Goal: Task Accomplishment & Management: Use online tool/utility

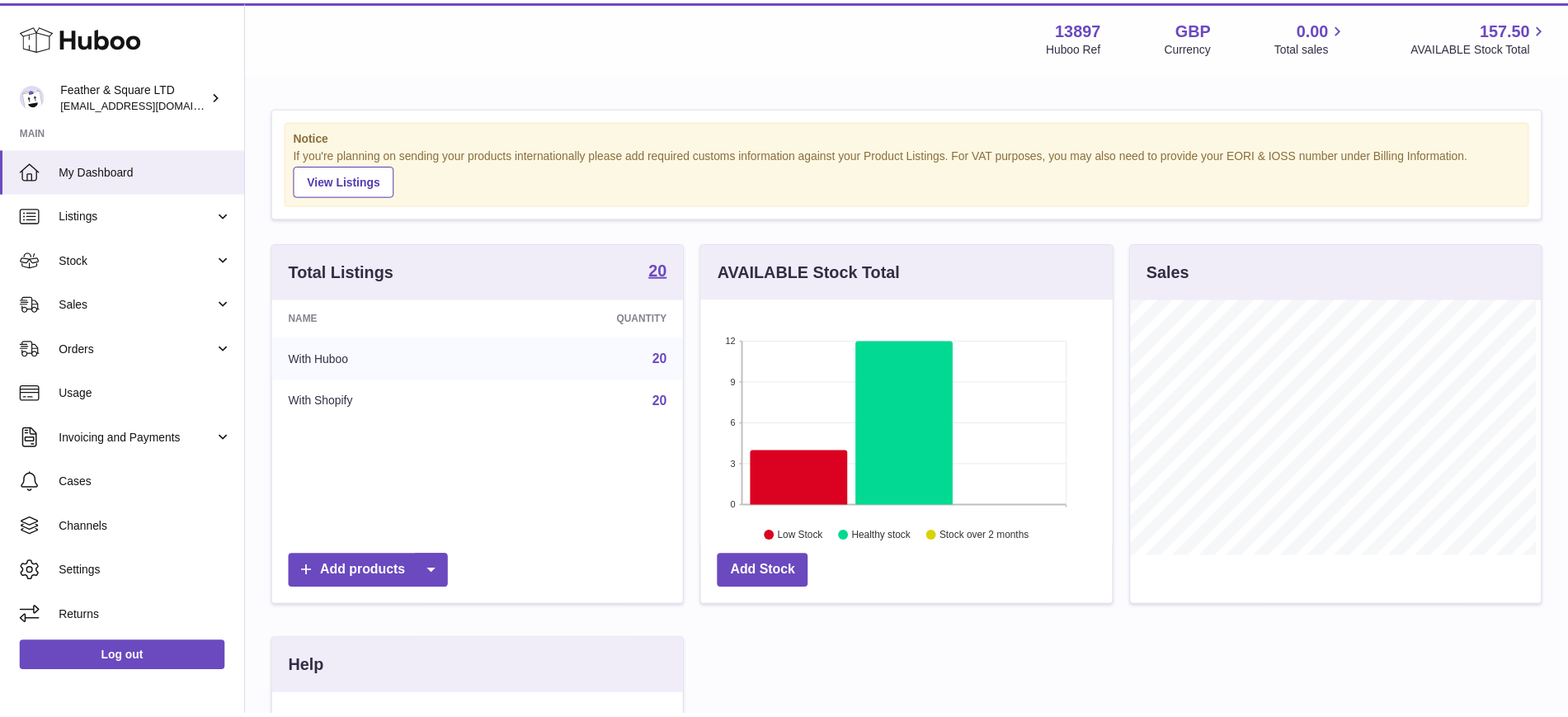
scroll to position [257, 415]
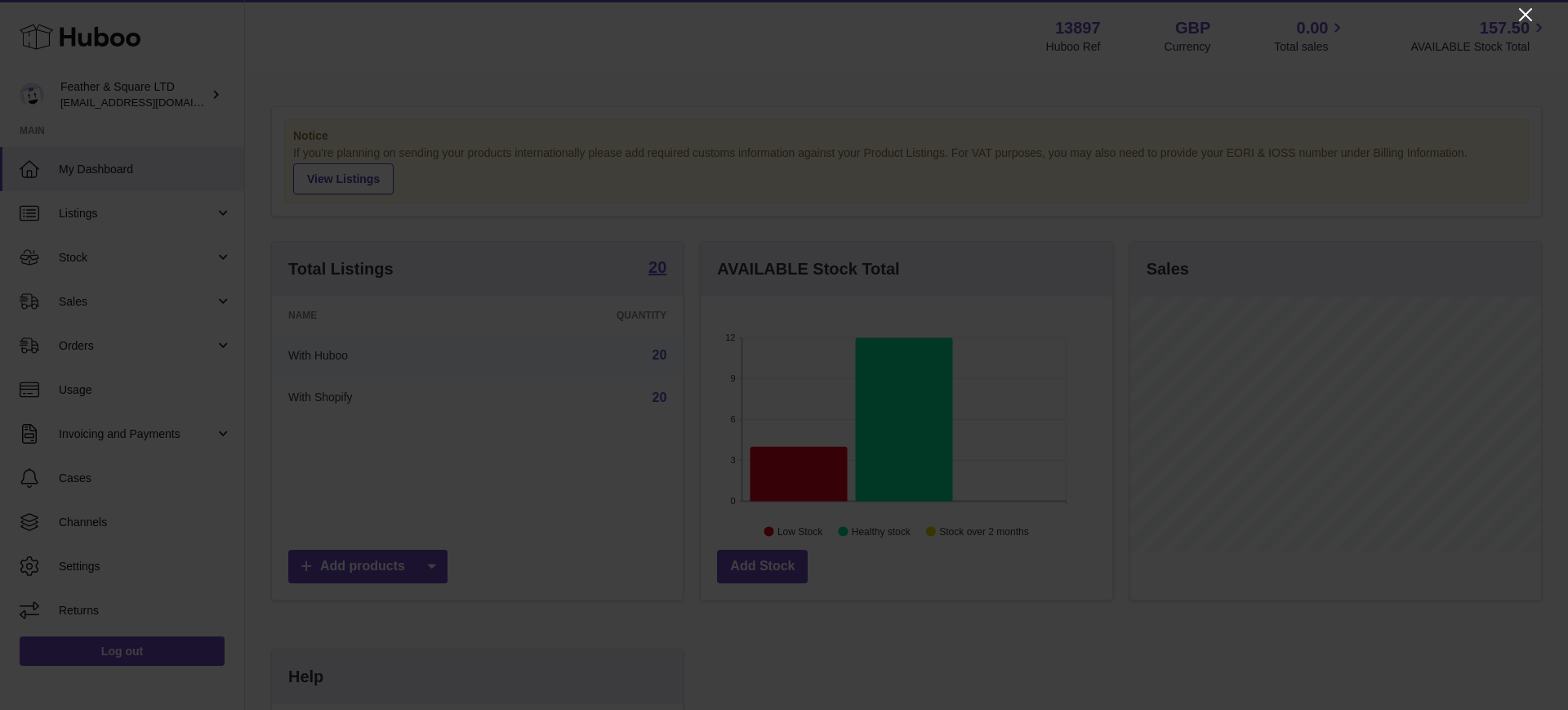
click at [1521, 10] on icon "Close" at bounding box center [1526, 15] width 13 height 13
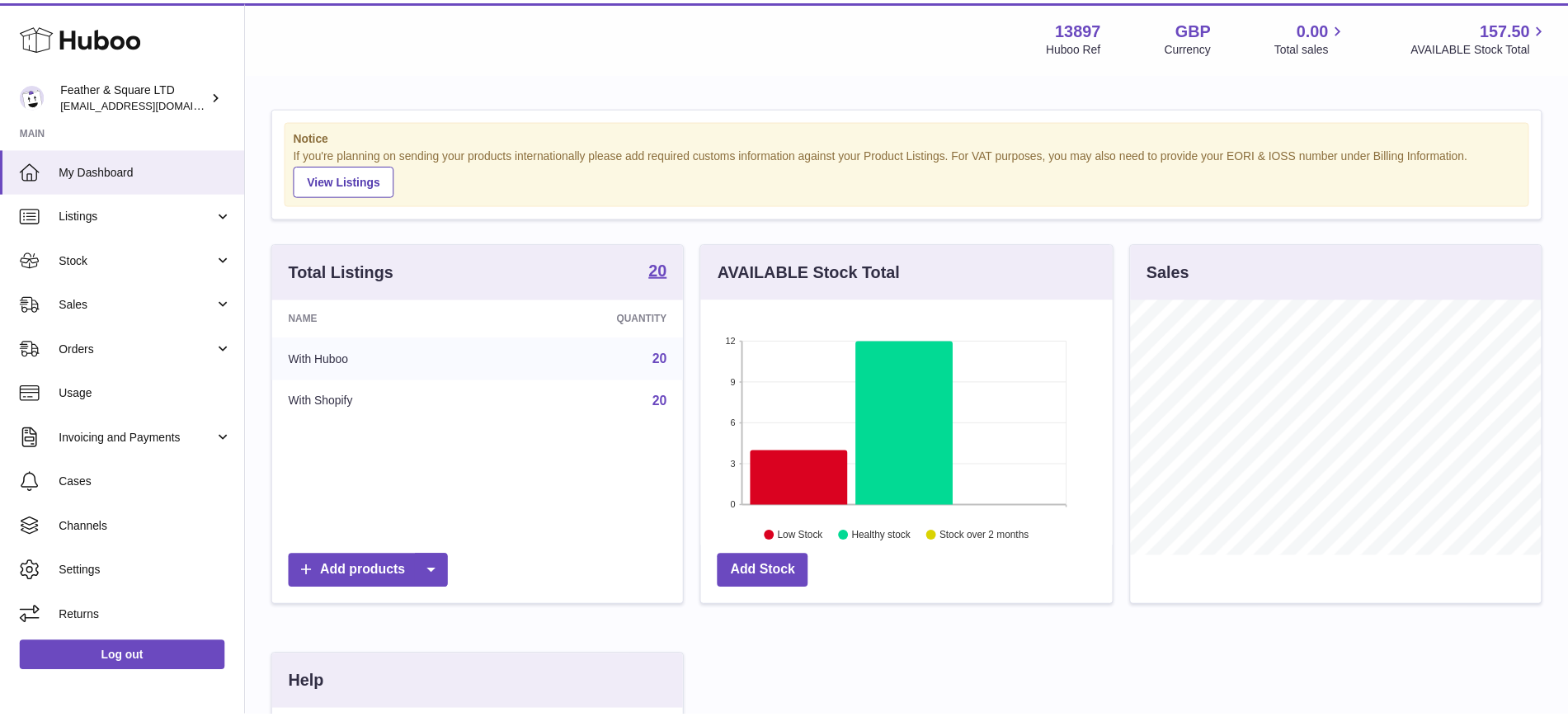
scroll to position [824772, 824541]
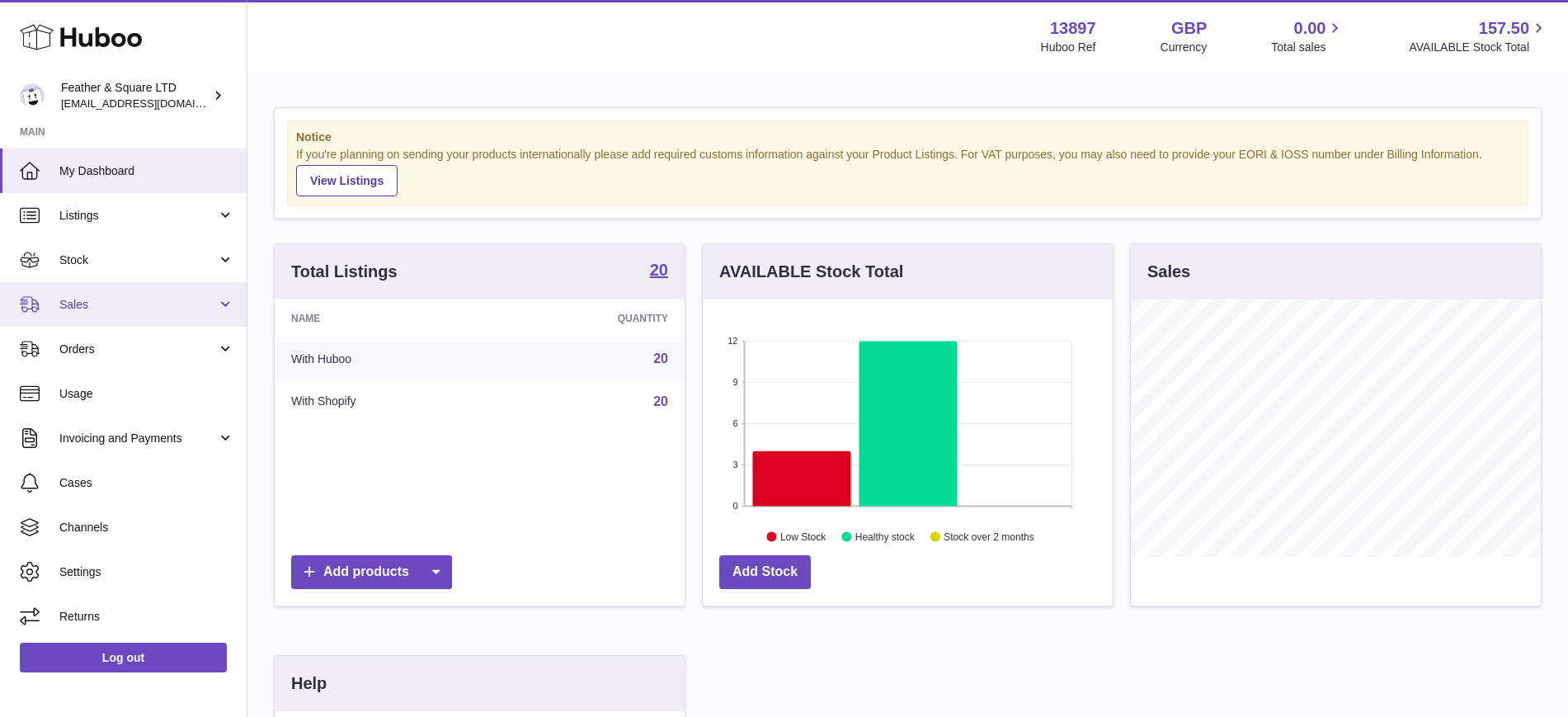
click at [86, 309] on span "Sales" at bounding box center [138, 304] width 157 height 16
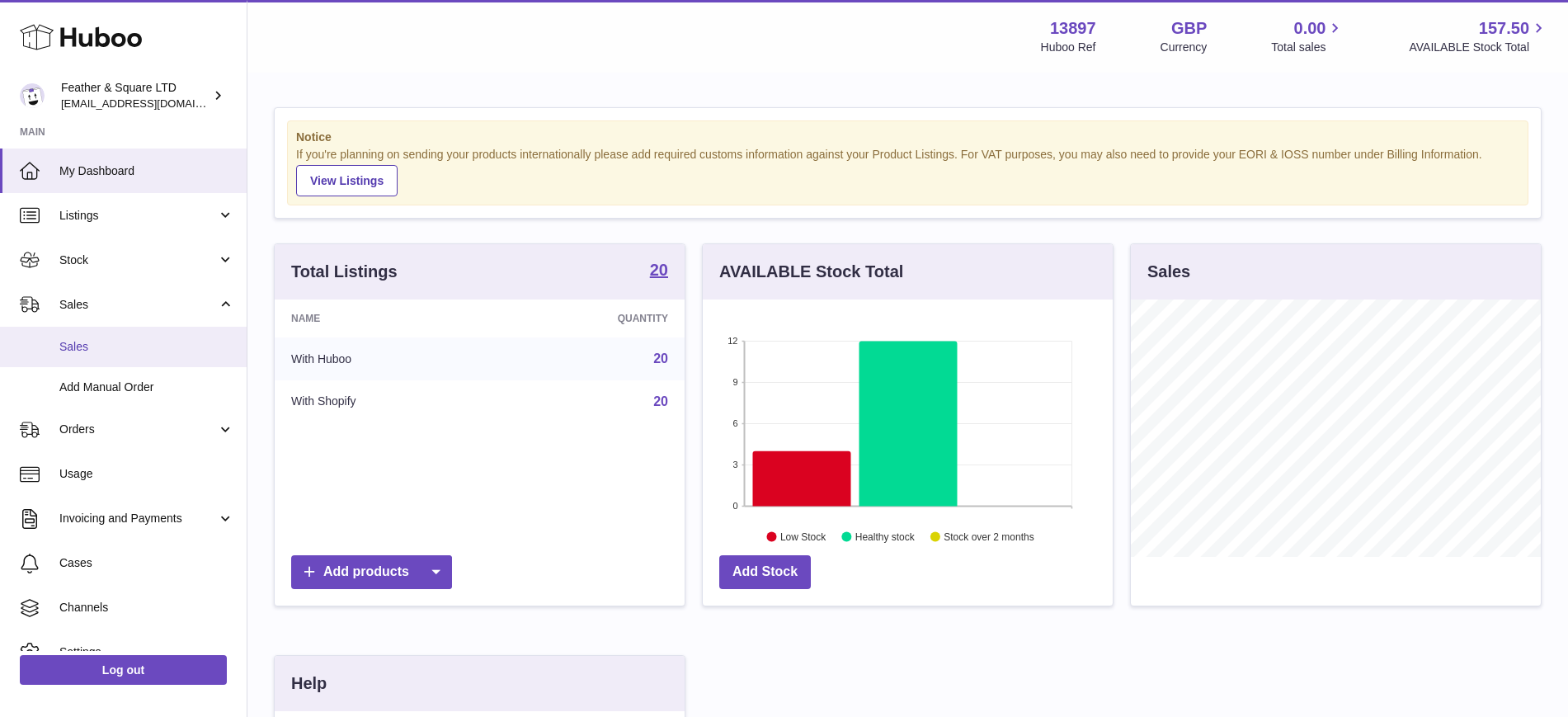
click at [87, 347] on span "Sales" at bounding box center [146, 347] width 175 height 16
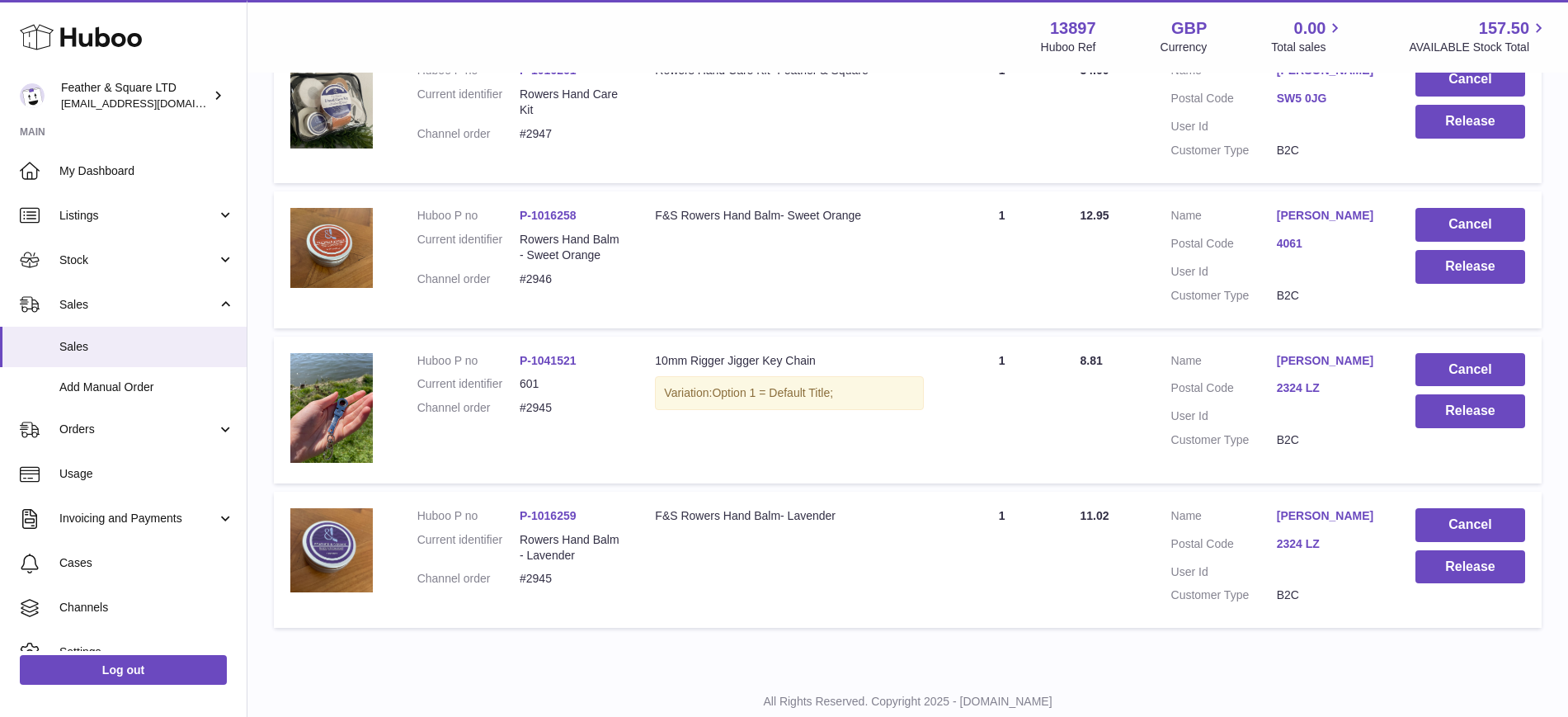
scroll to position [370, 0]
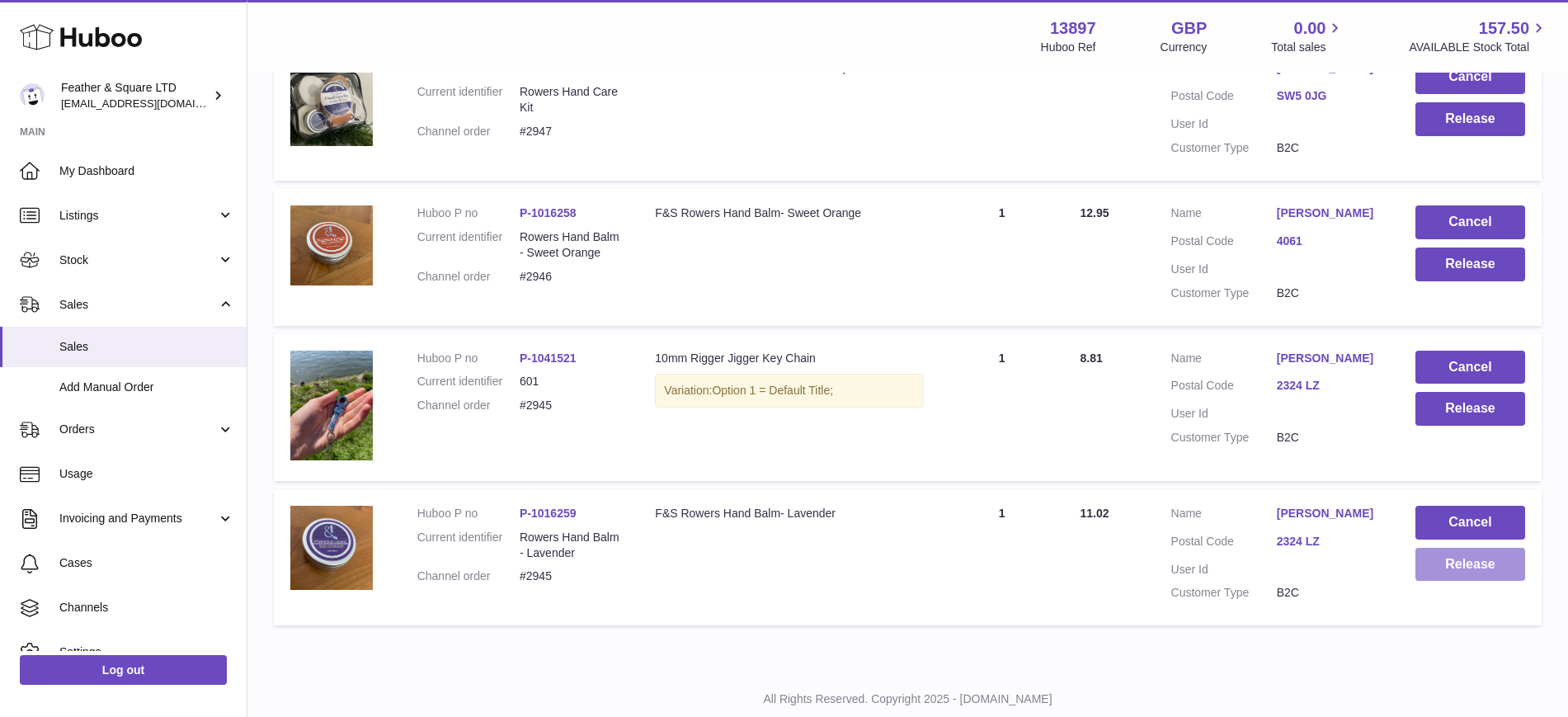
click at [1458, 561] on button "Release" at bounding box center [1470, 564] width 110 height 34
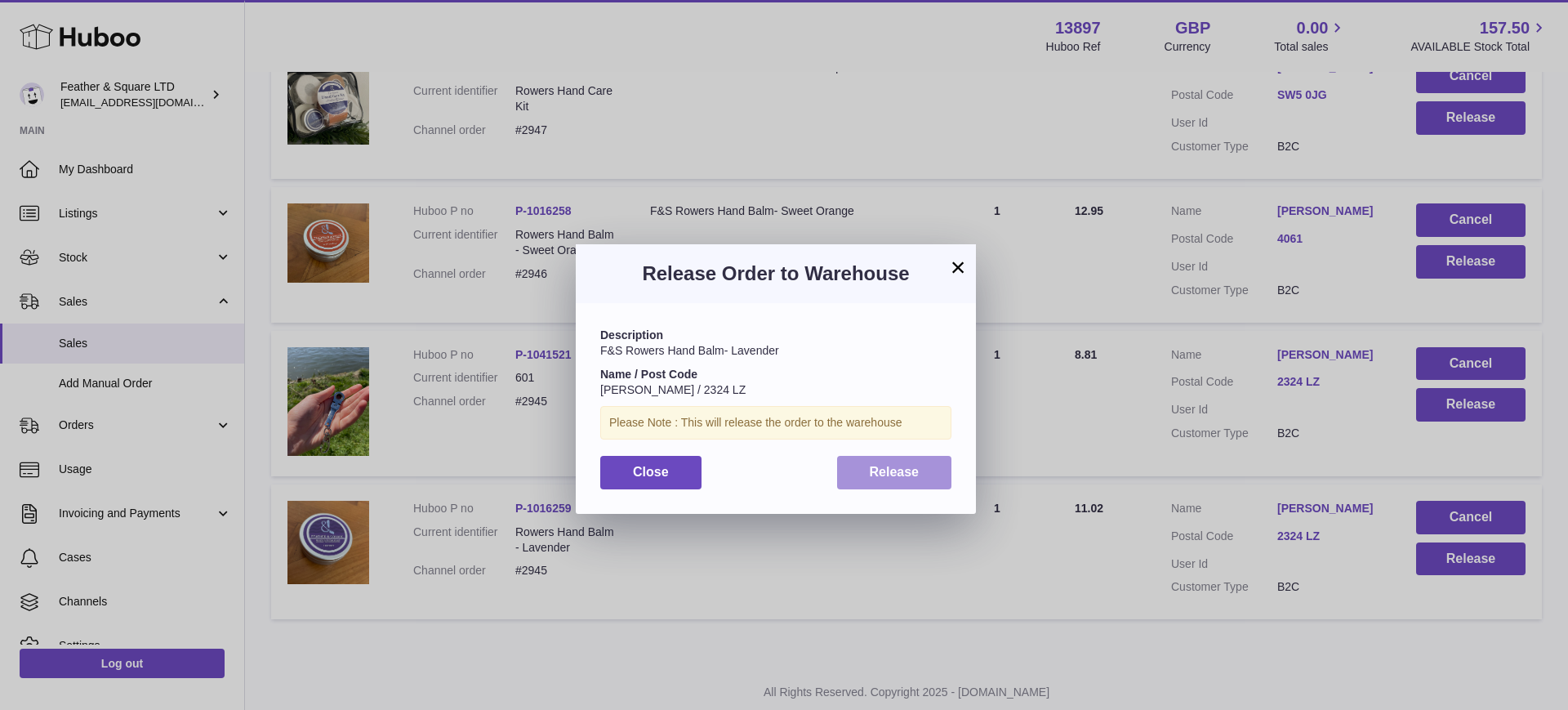
click at [905, 480] on button "Release" at bounding box center [895, 473] width 115 height 34
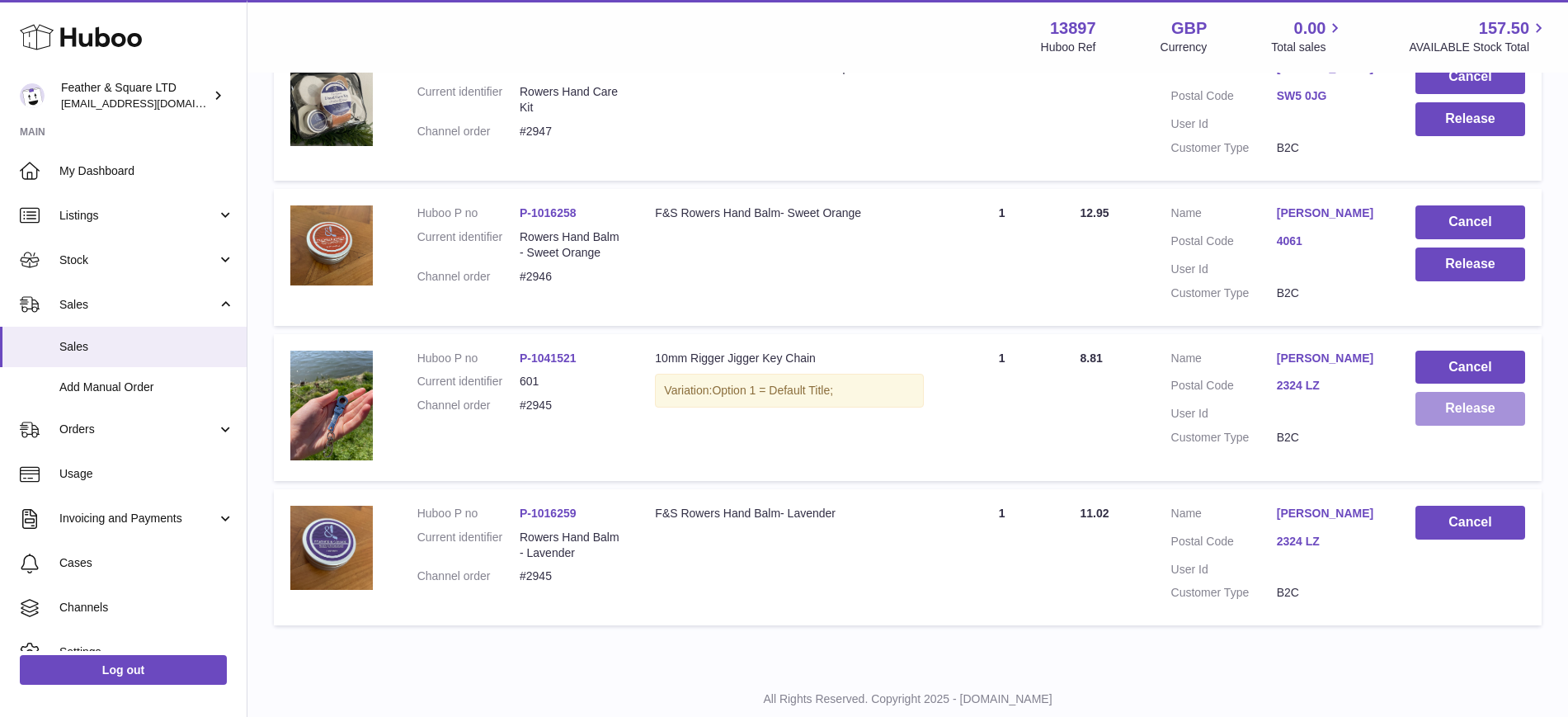
click at [1451, 402] on button "Release" at bounding box center [1470, 409] width 110 height 34
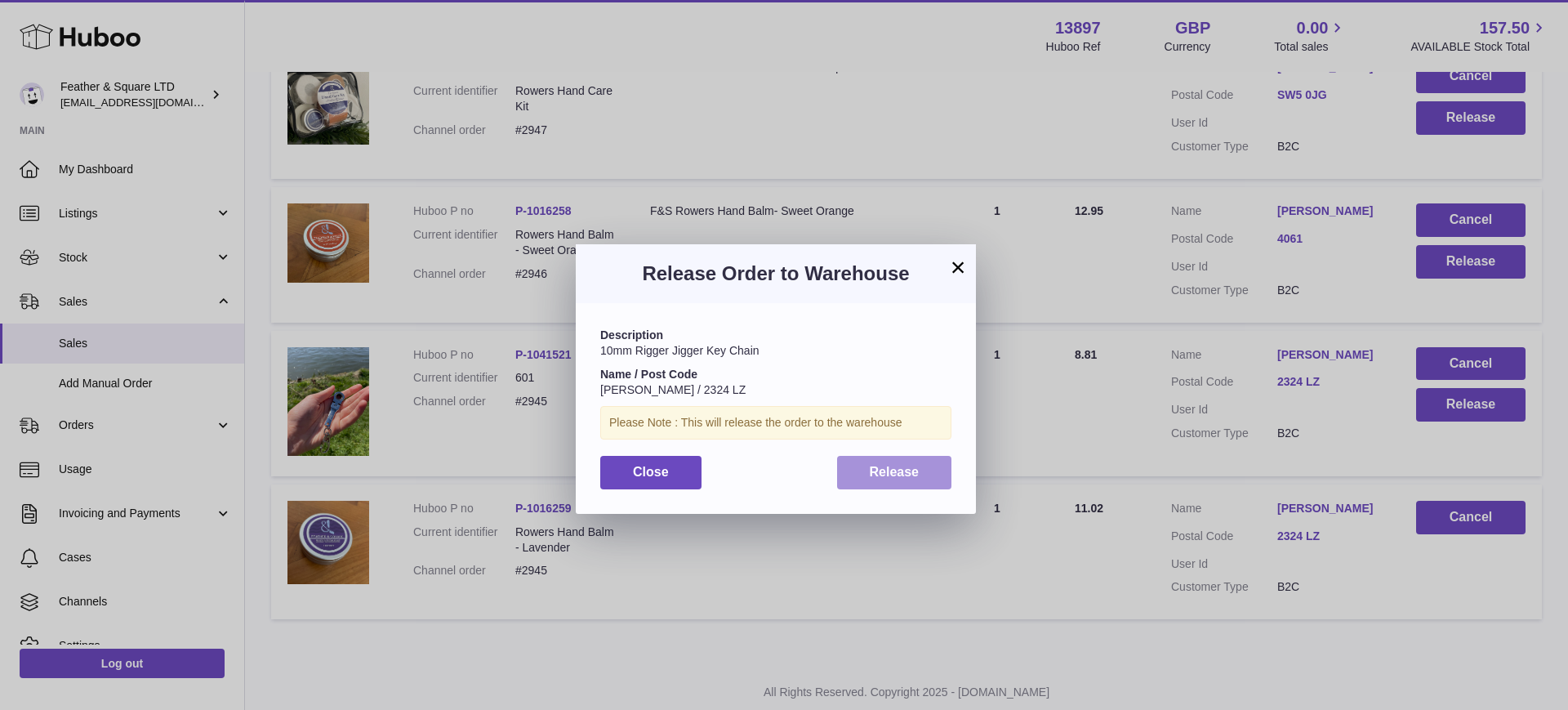
click at [909, 472] on span "Release" at bounding box center [895, 471] width 49 height 14
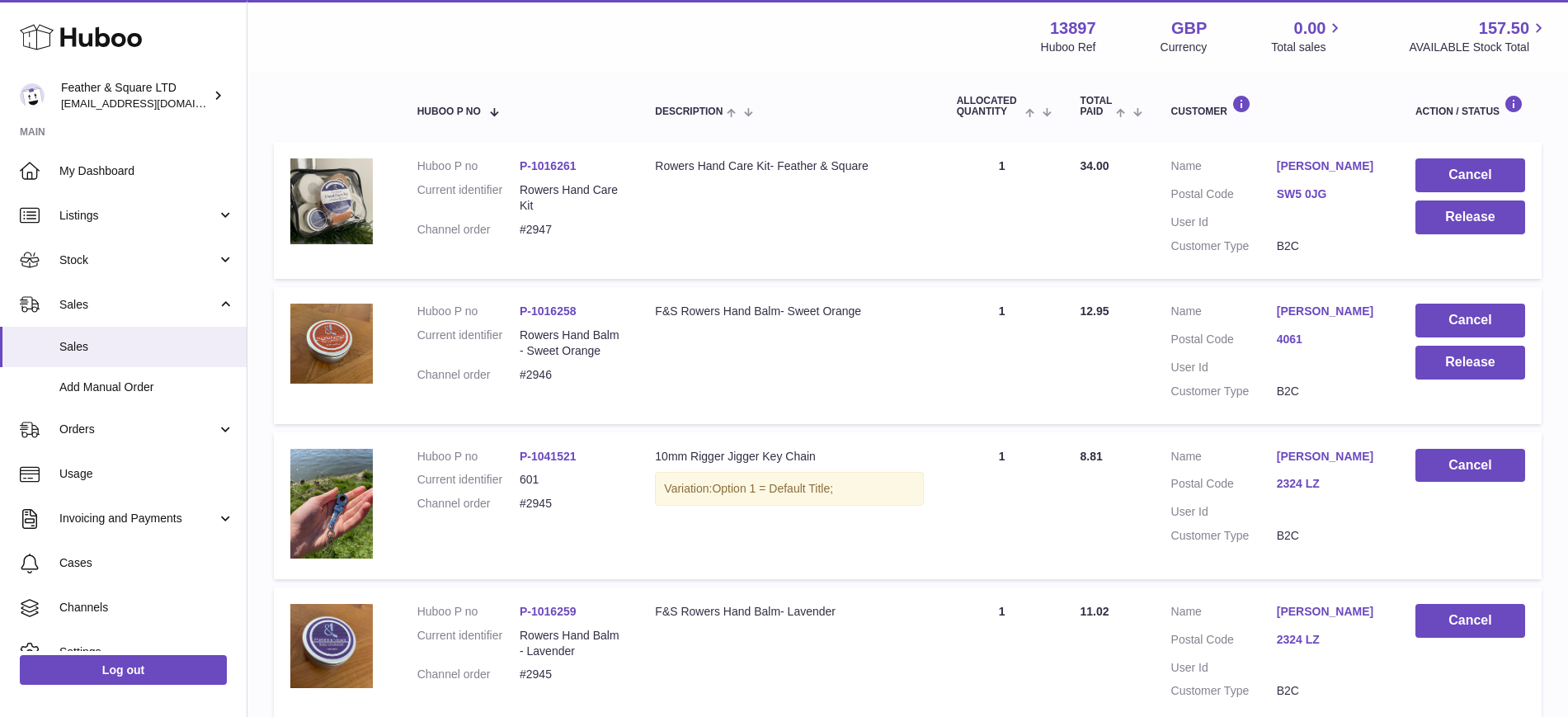
scroll to position [270, 0]
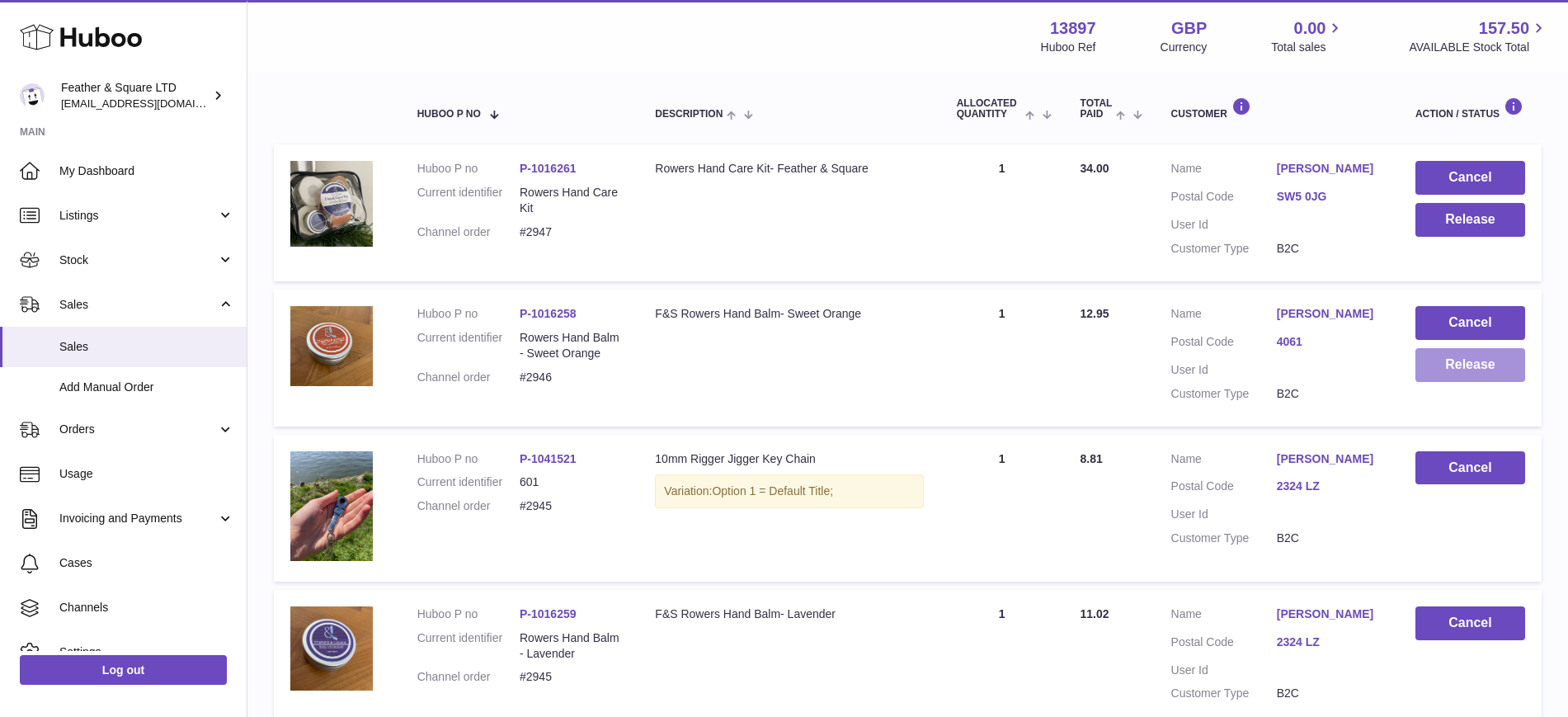
click at [1504, 363] on button "Release" at bounding box center [1470, 365] width 110 height 34
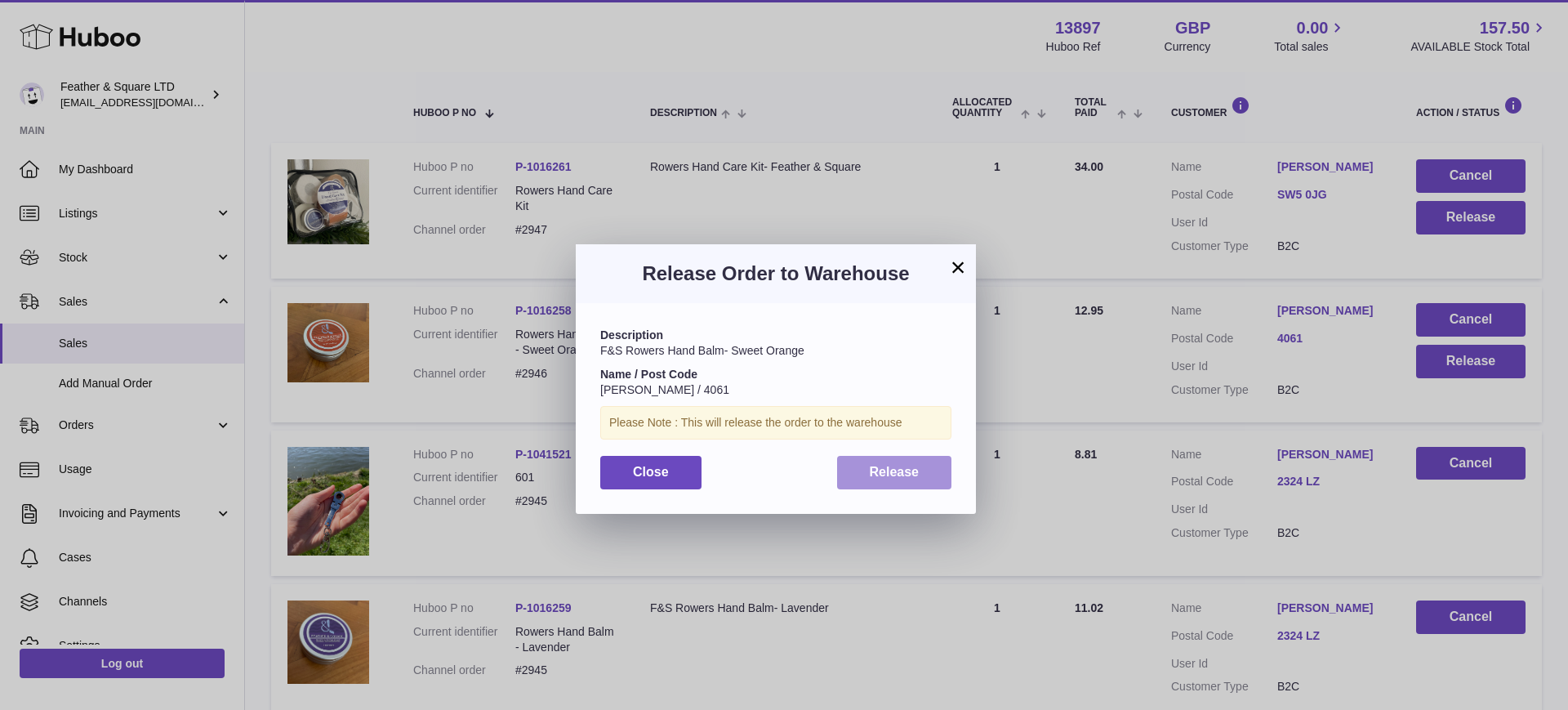
click at [908, 466] on span "Release" at bounding box center [895, 471] width 49 height 14
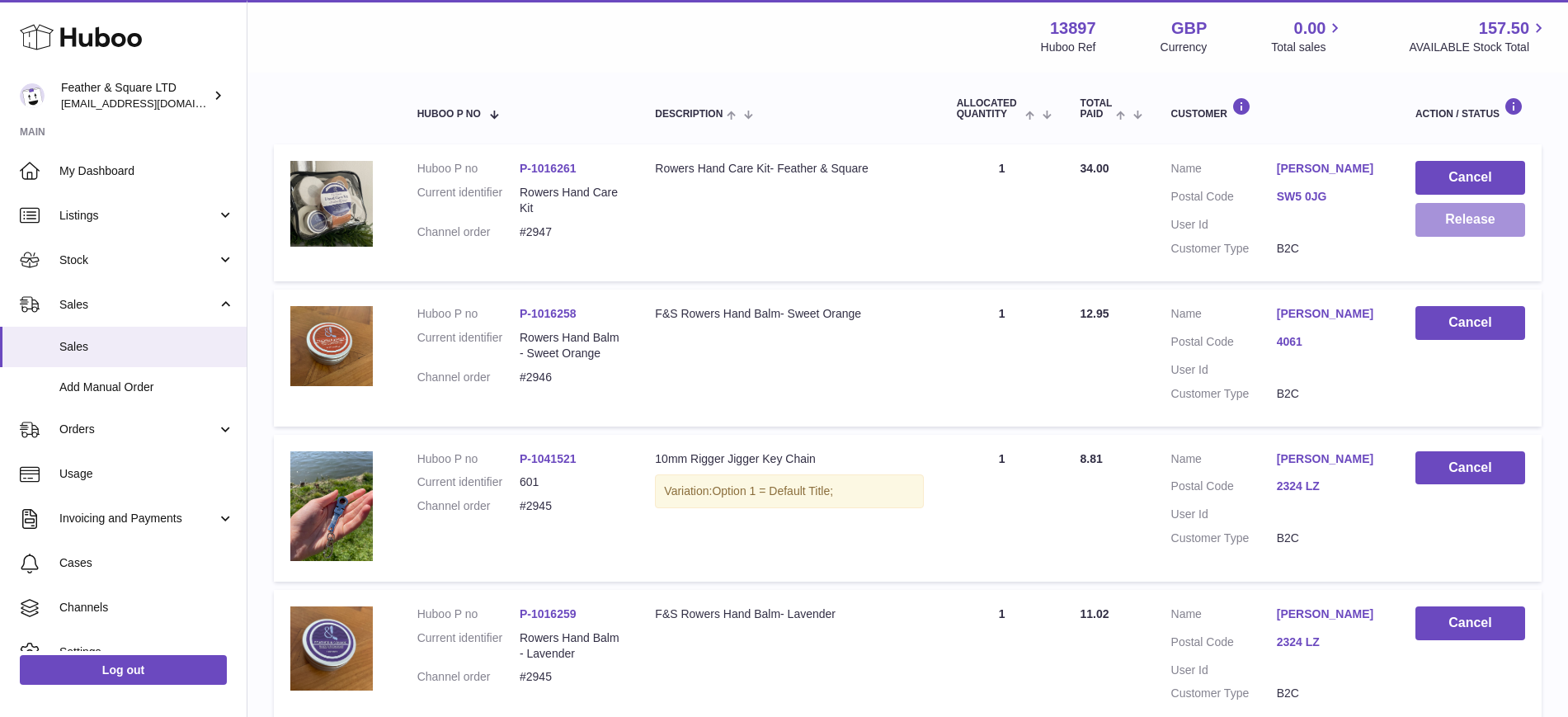
click at [1449, 222] on button "Release" at bounding box center [1470, 219] width 110 height 34
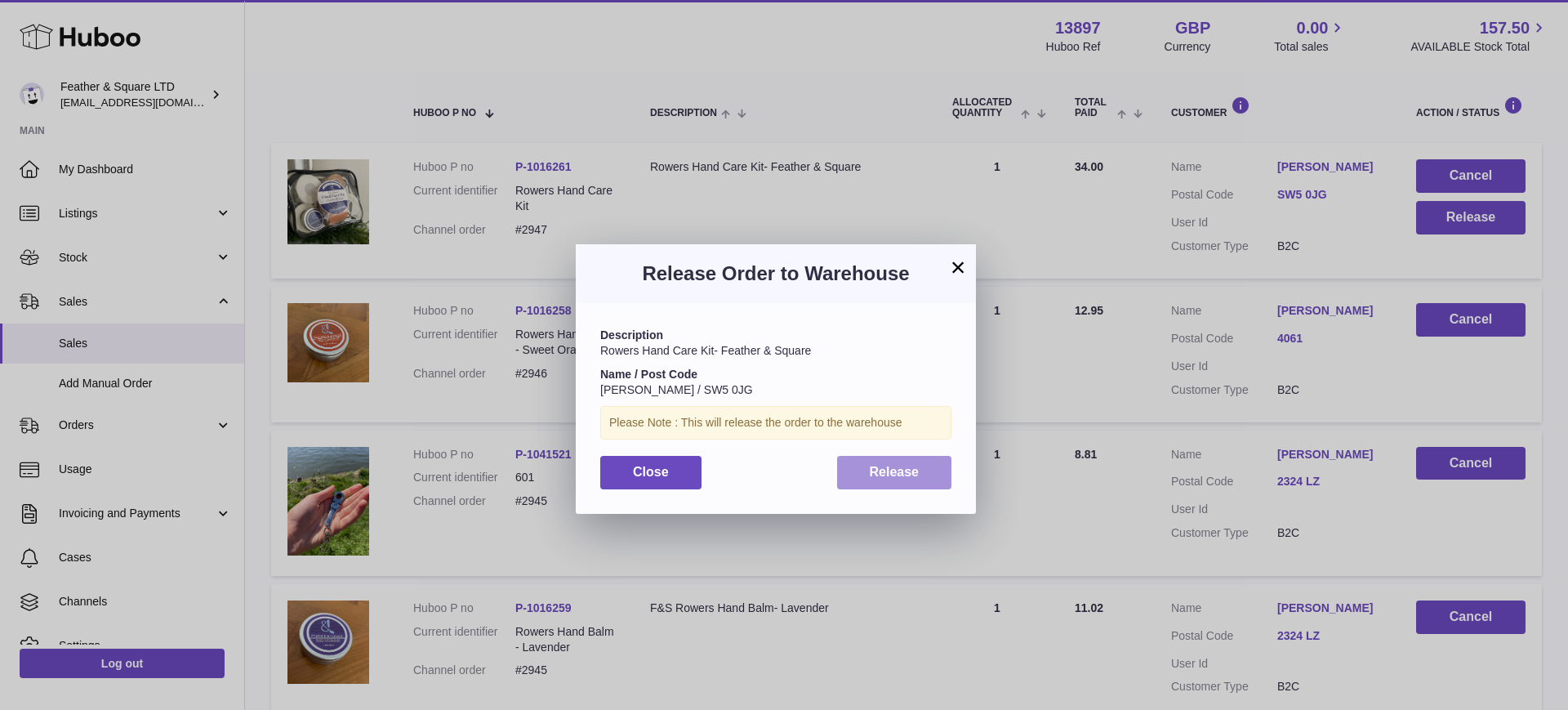
click at [917, 475] on span "Release" at bounding box center [895, 471] width 49 height 14
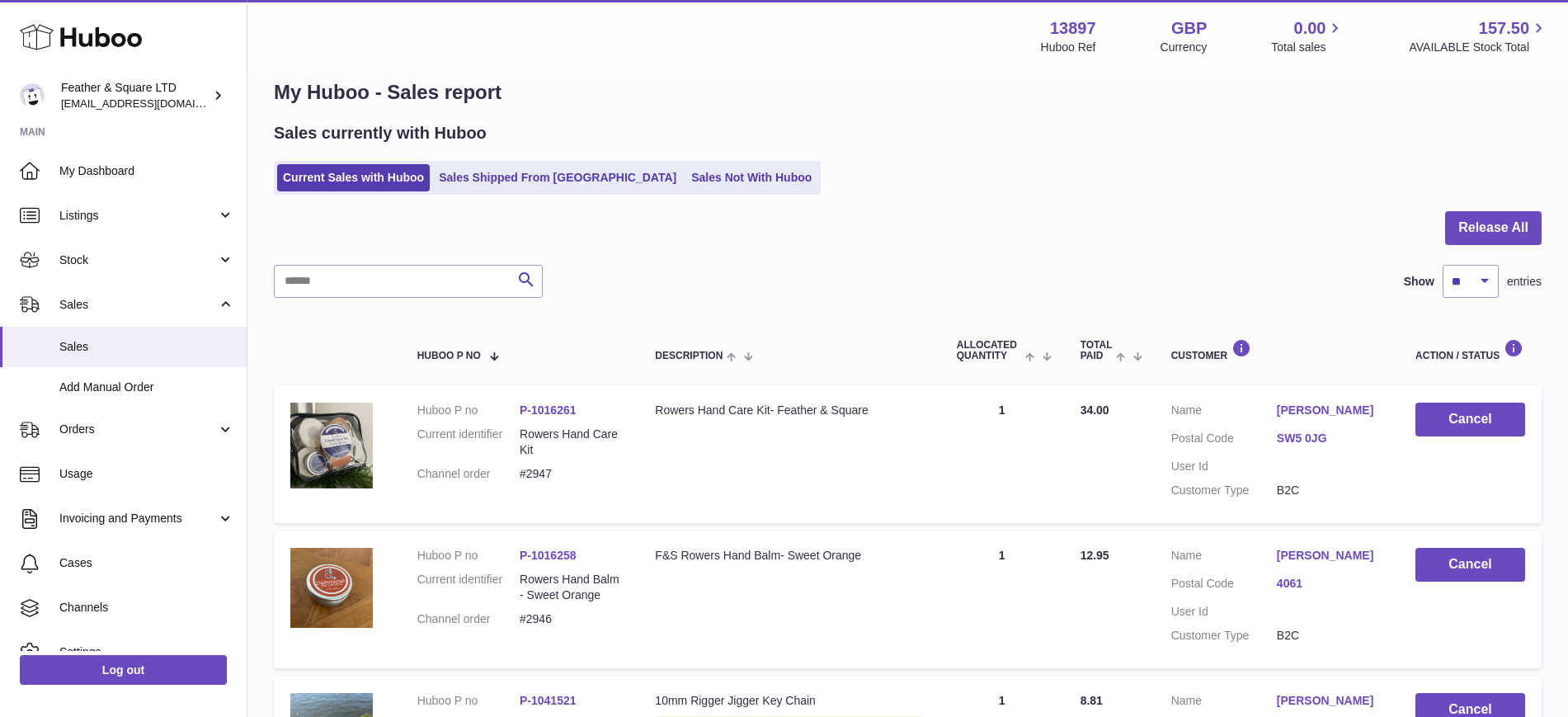
scroll to position [0, 0]
